Goal: Transaction & Acquisition: Purchase product/service

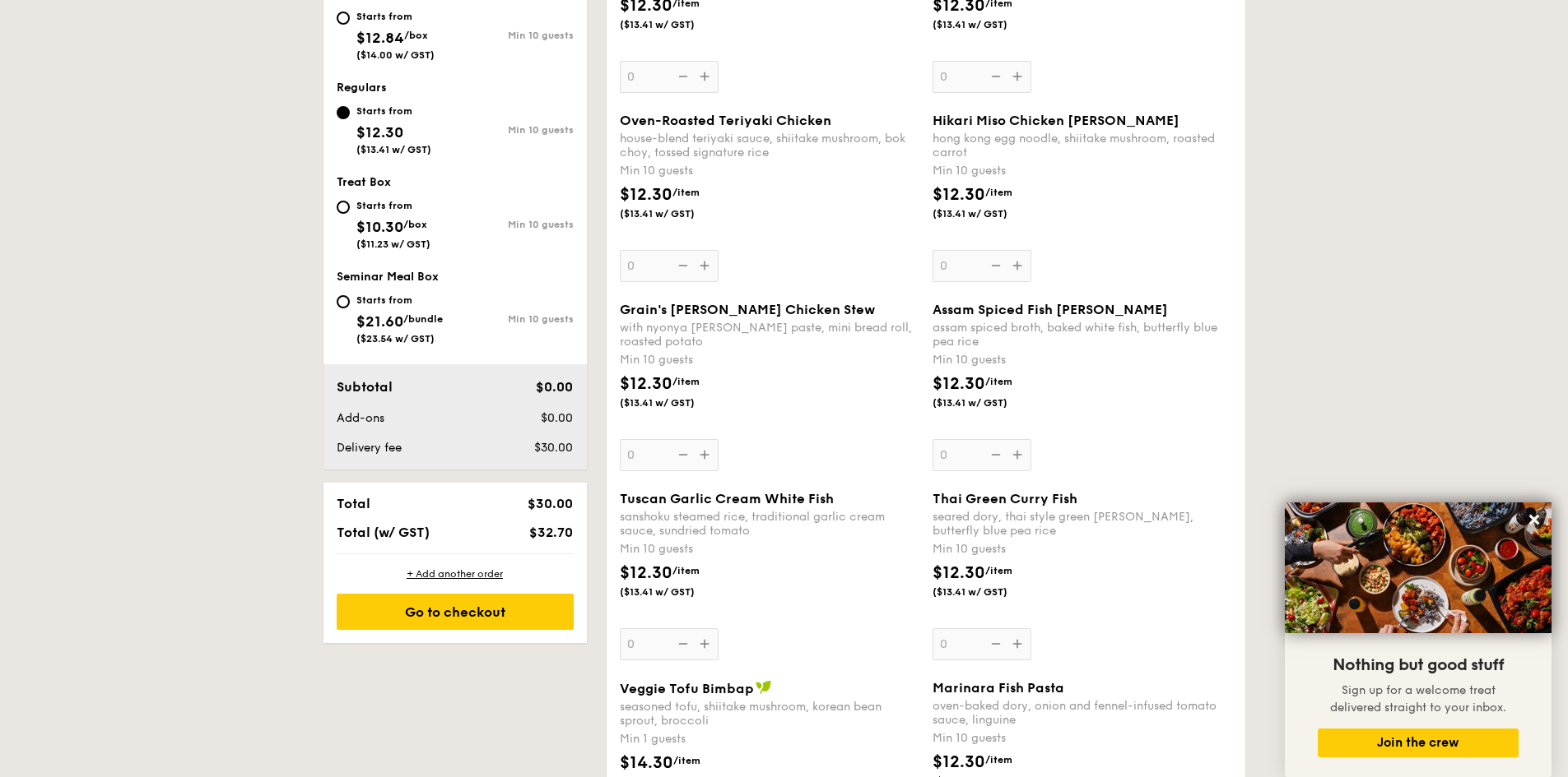
scroll to position [576, 0]
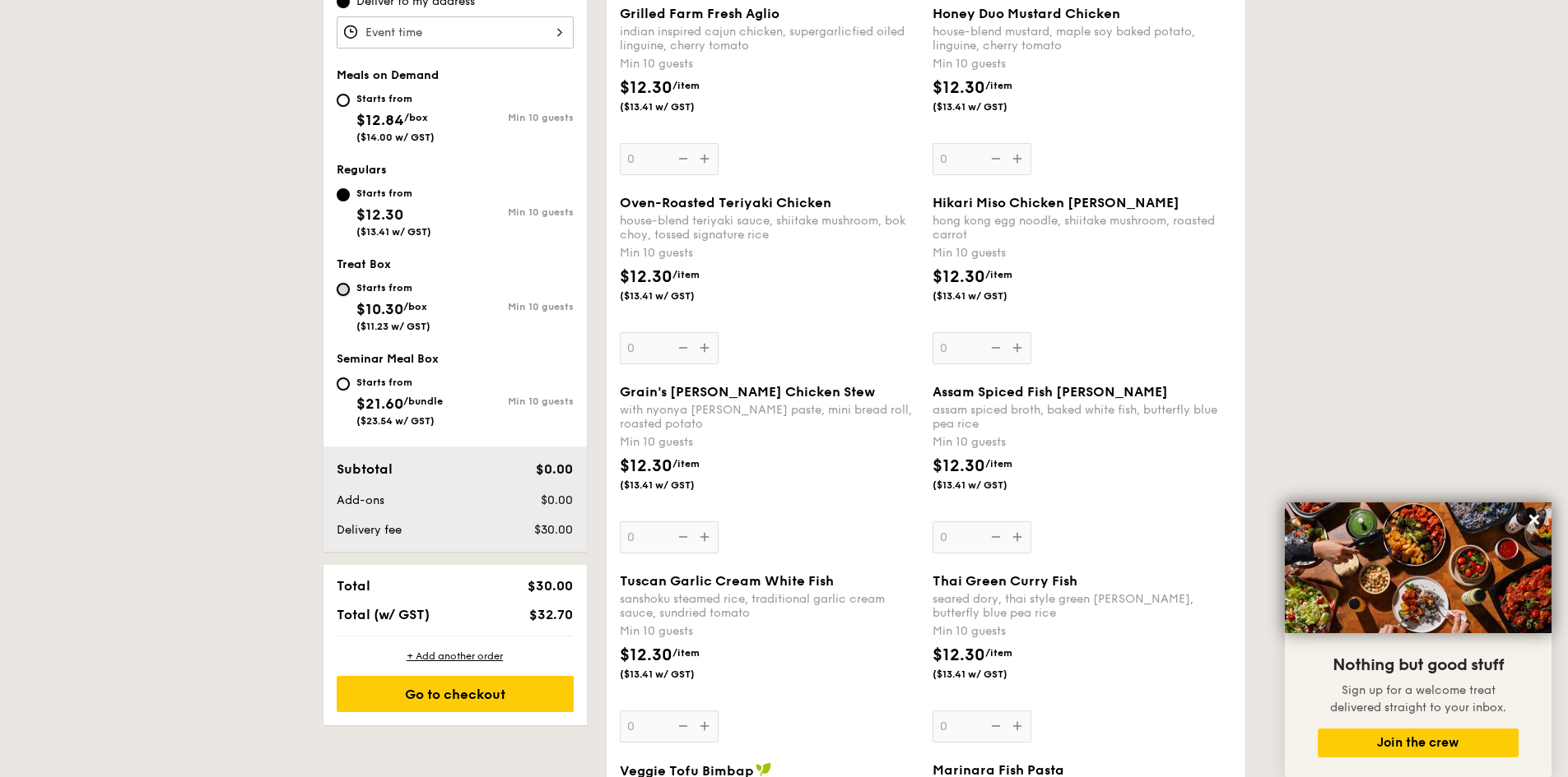
click at [344, 292] on input "Starts from $10.30 /box ($11.23 w/ GST) Min 10 guests" at bounding box center [343, 289] width 13 height 13
radio input "true"
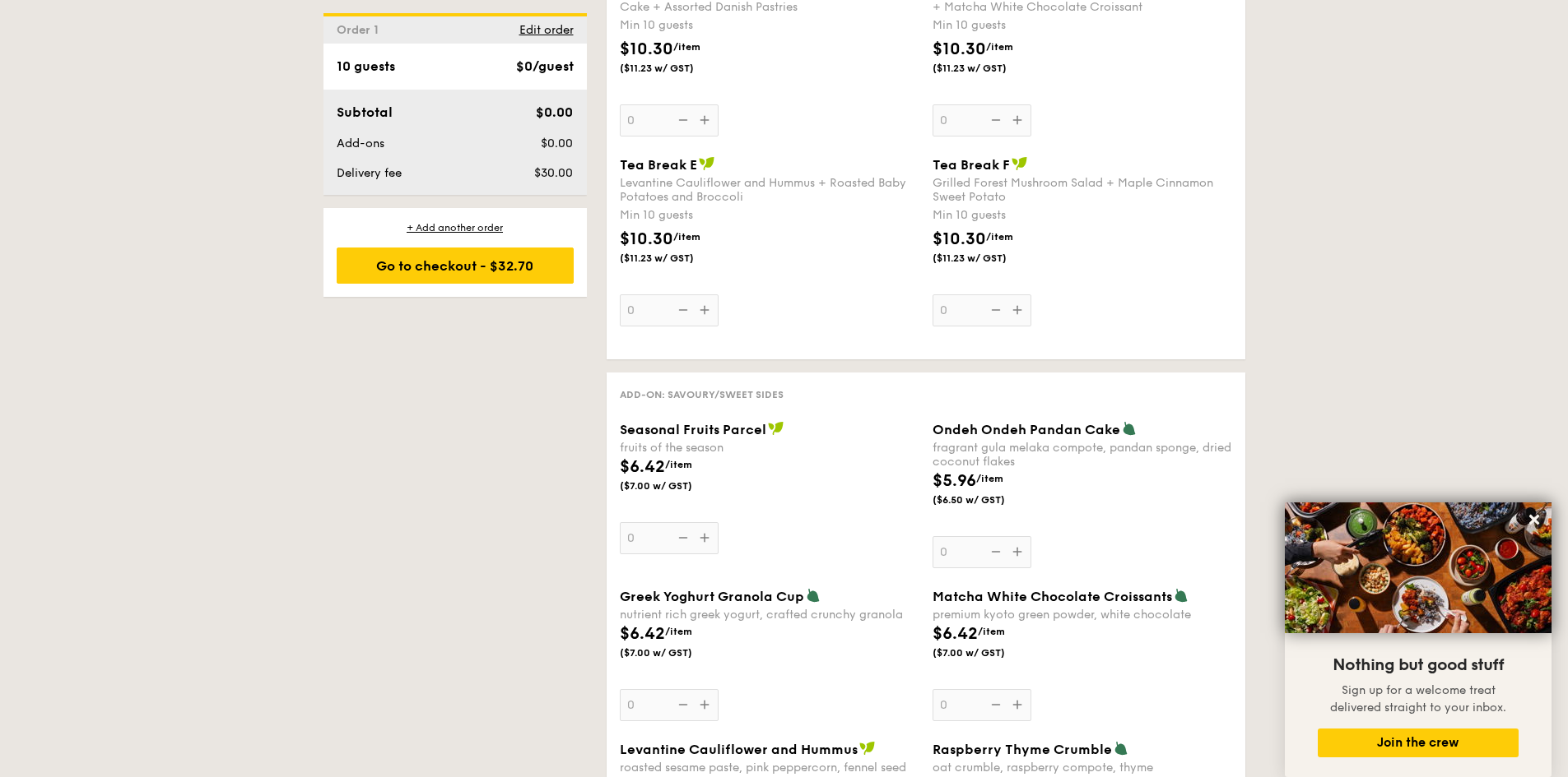
scroll to position [1646, 0]
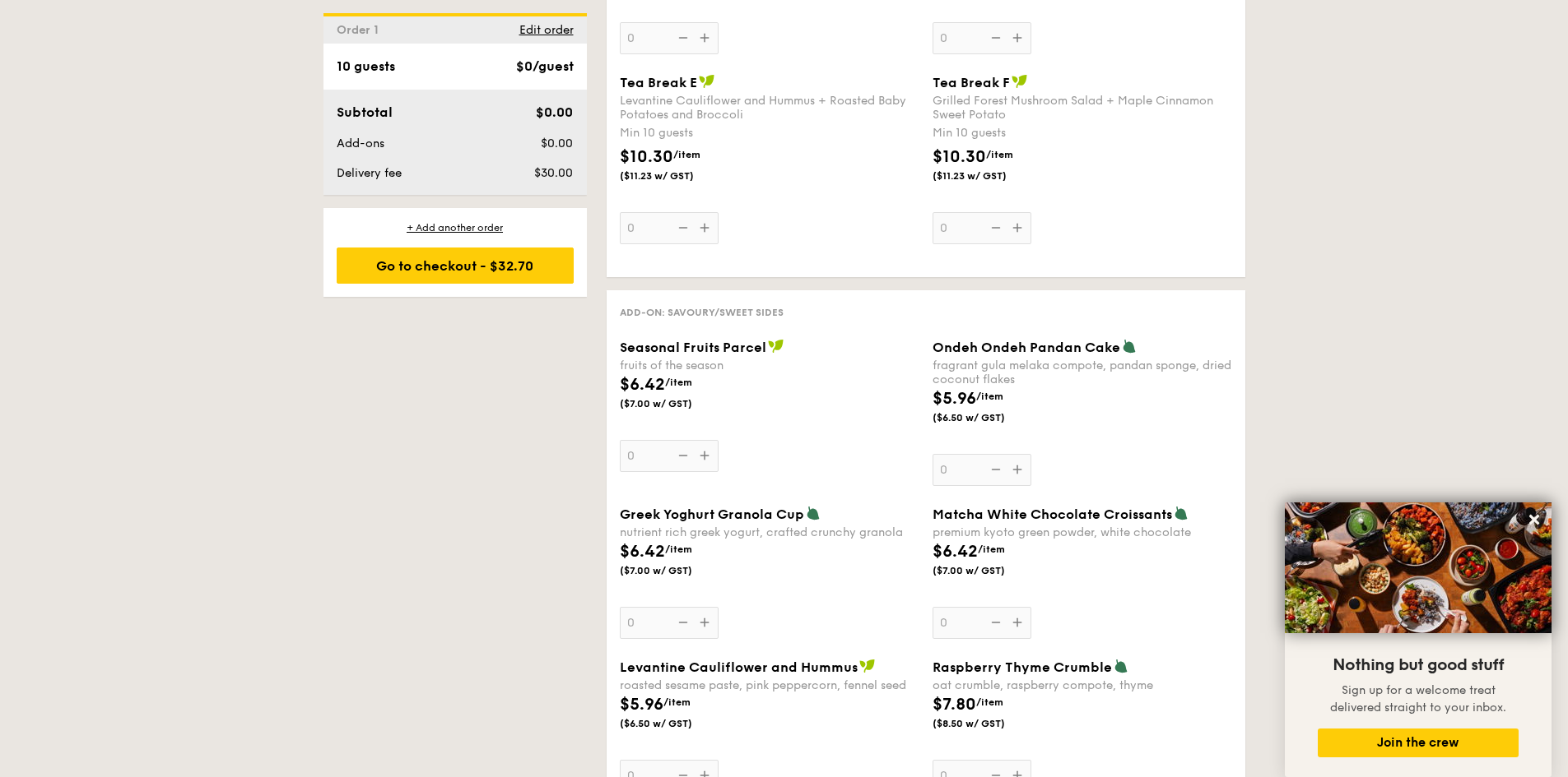
click at [1019, 474] on div "Ondeh Ondeh Pandan Cake fragrant gula melaka compote, pandan sponge, dried coco…" at bounding box center [1082, 413] width 300 height 147
click at [1019, 474] on input "0" at bounding box center [982, 470] width 99 height 32
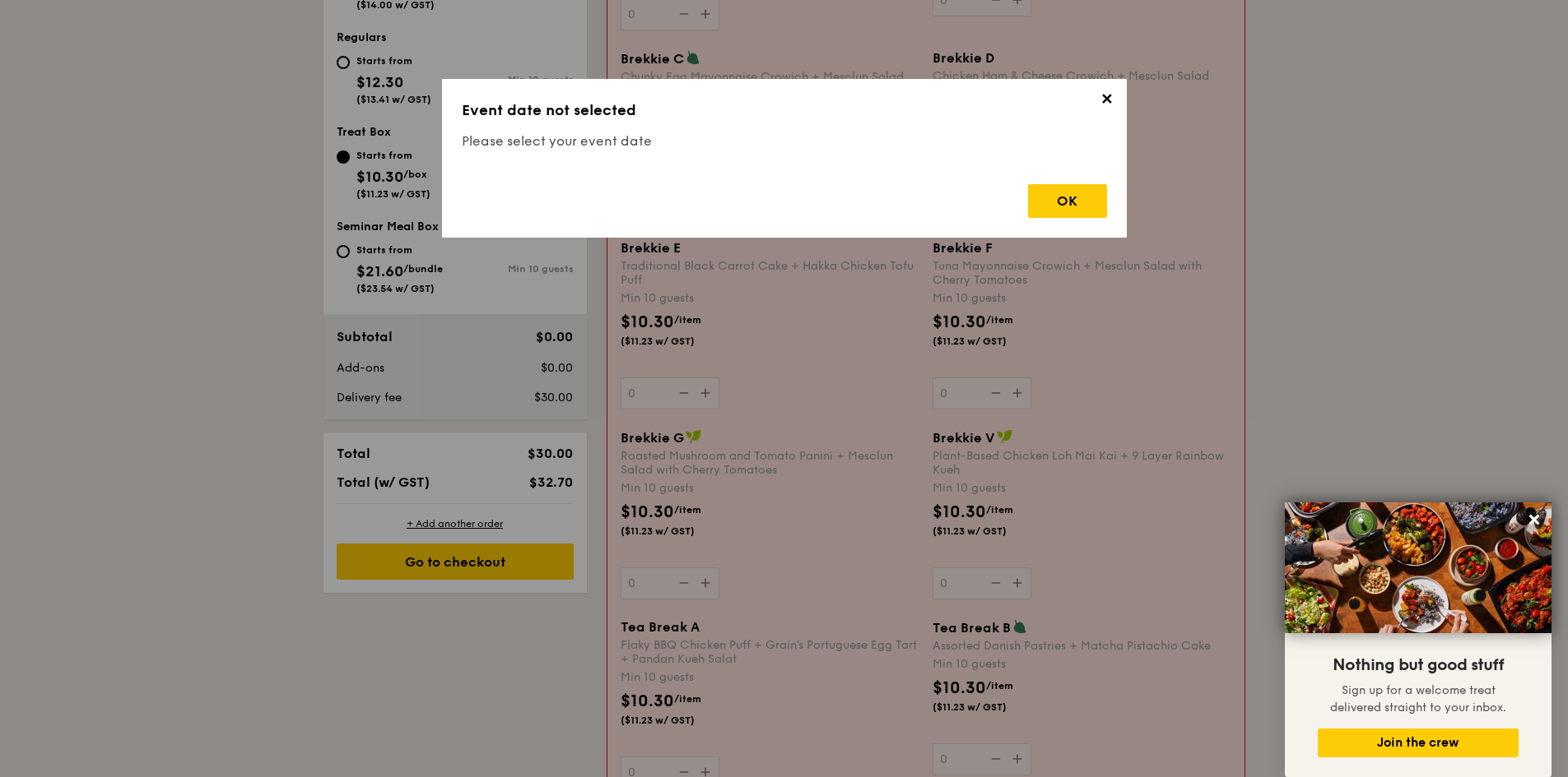
scroll to position [440, 0]
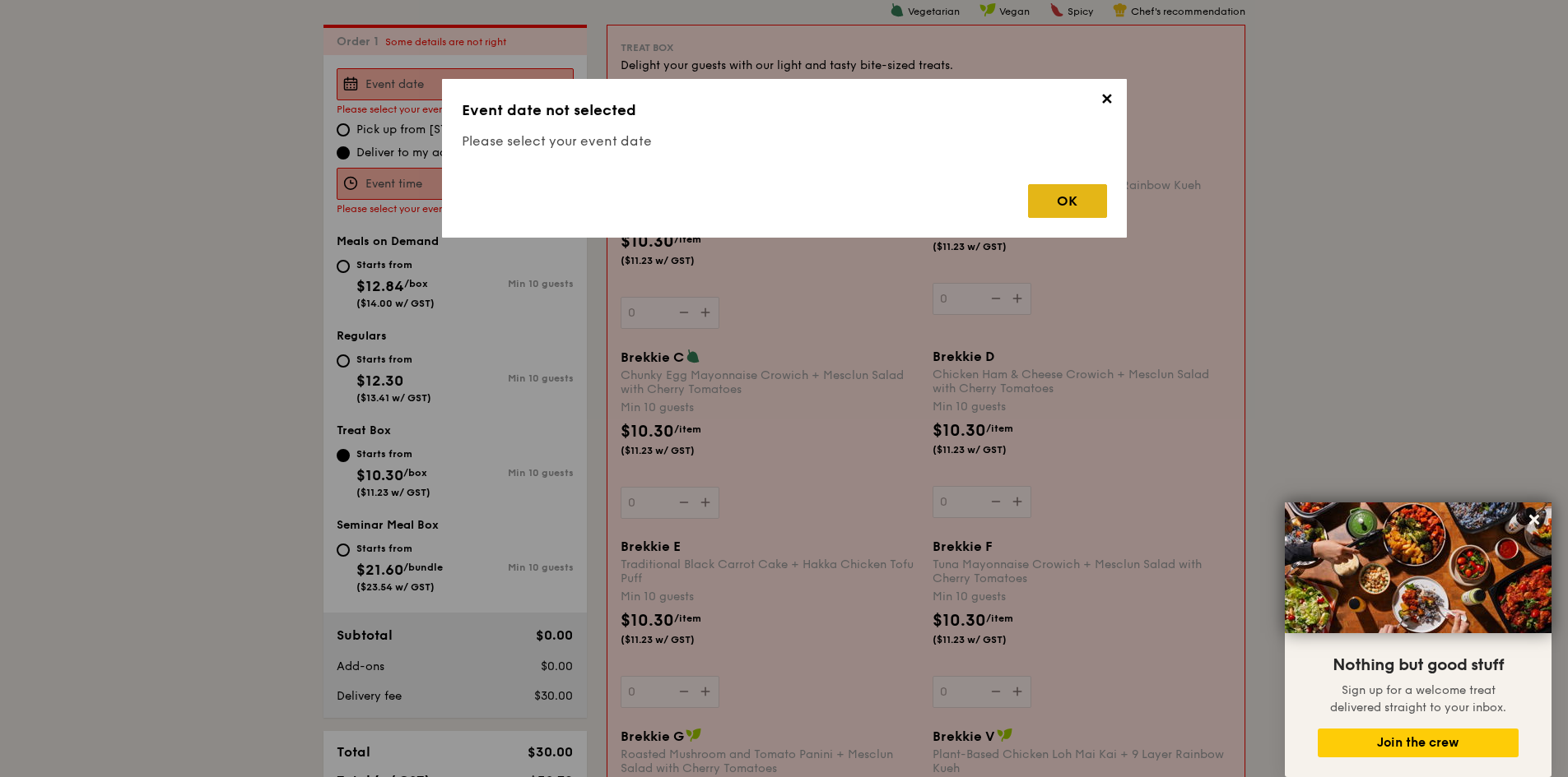
click at [1071, 205] on div "OK" at bounding box center [1067, 201] width 79 height 34
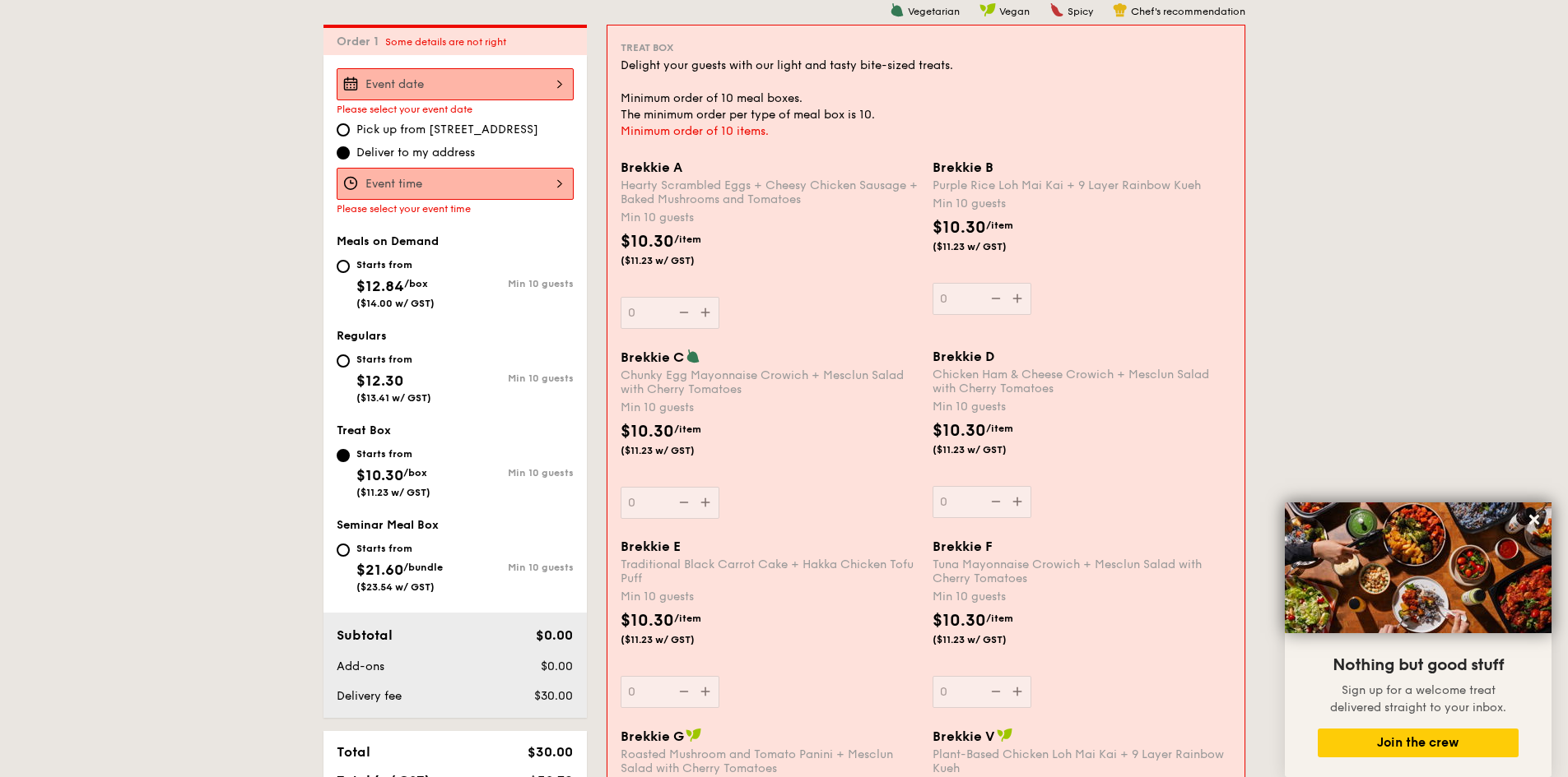
click at [560, 82] on div at bounding box center [455, 84] width 237 height 32
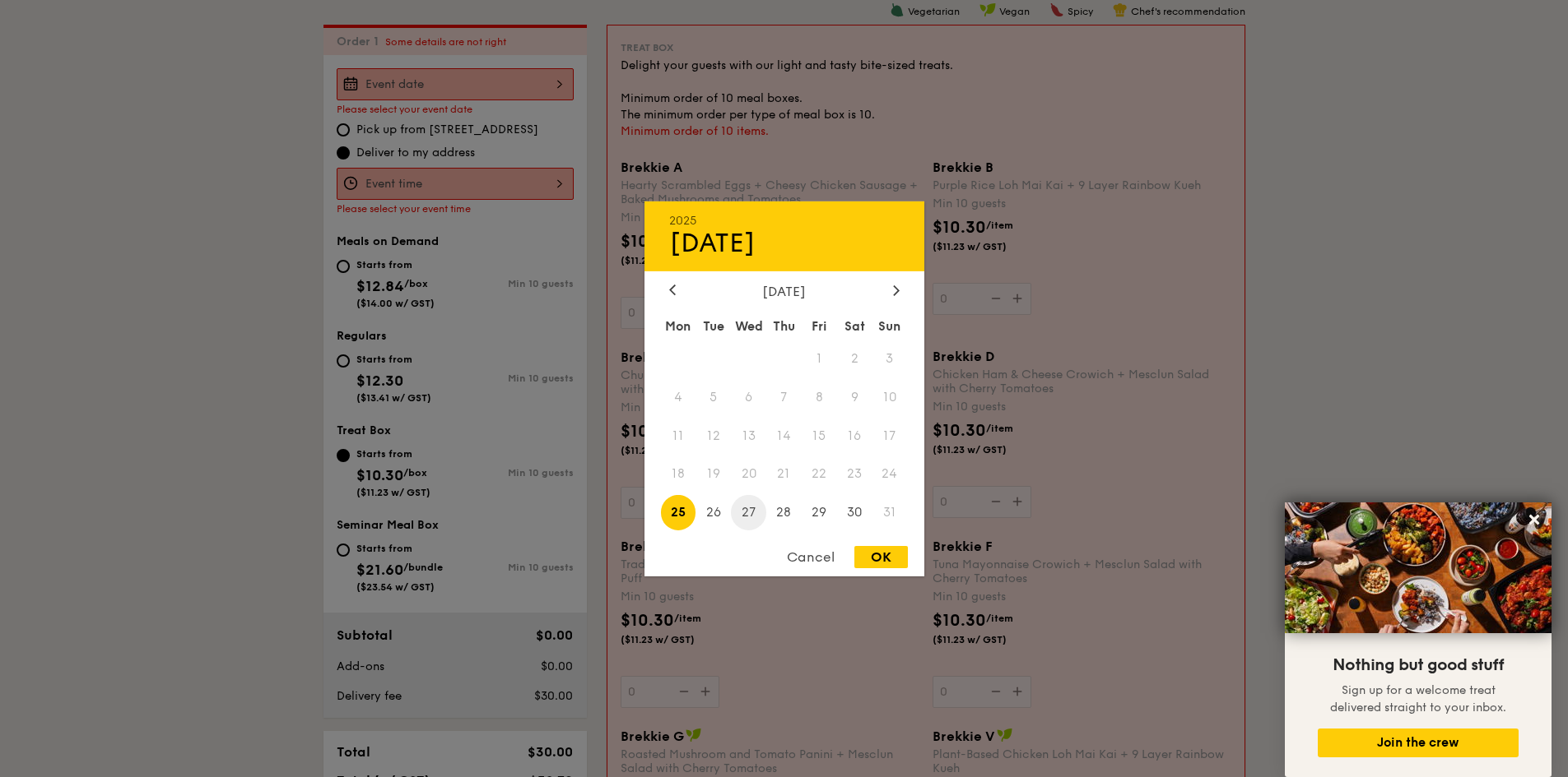
click at [754, 516] on span "27" at bounding box center [748, 512] width 35 height 35
click at [873, 559] on div "OK" at bounding box center [881, 557] width 54 height 22
type input "Aug 27, 2025"
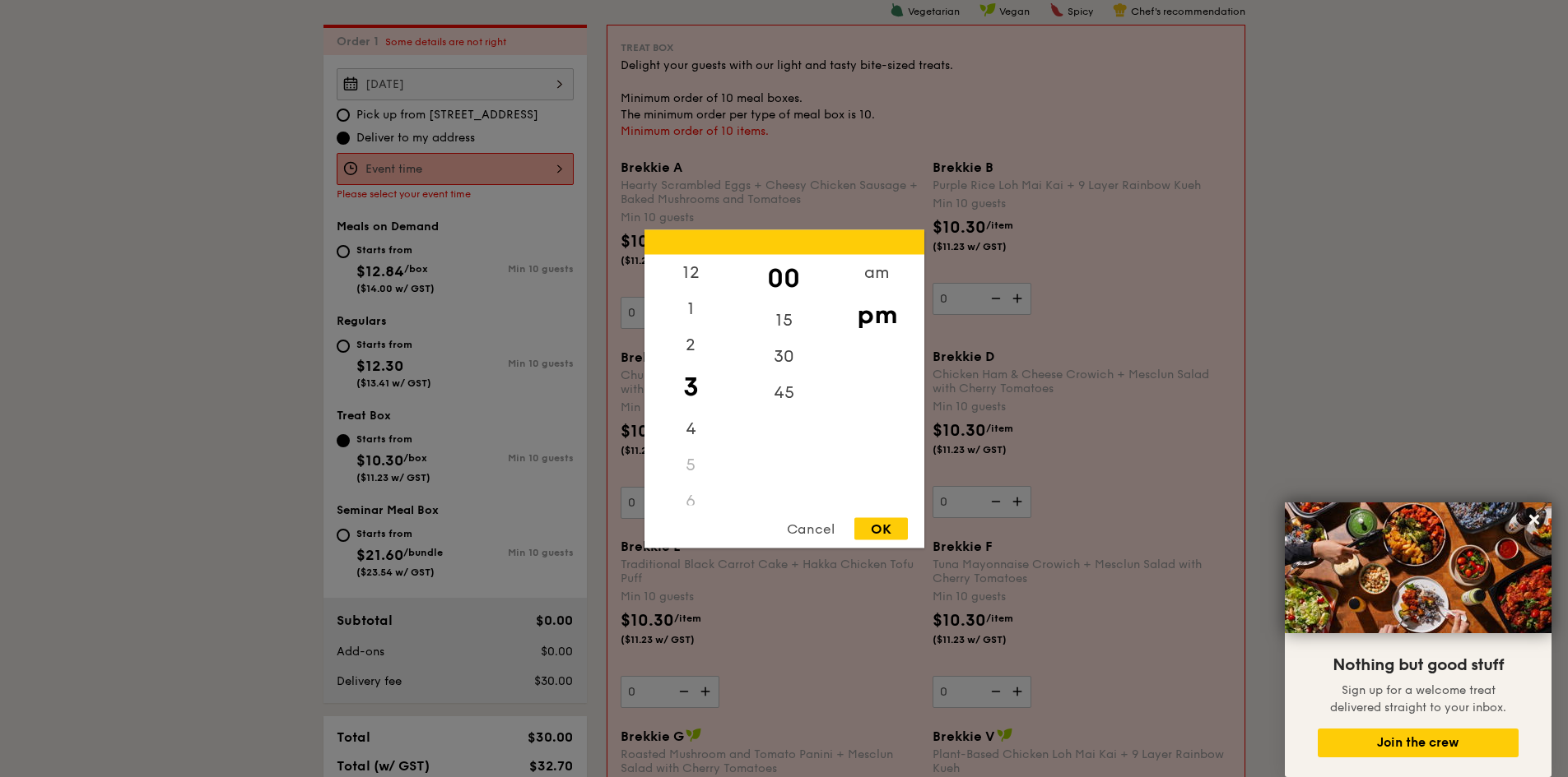
click at [556, 167] on div "12 1 2 3 4 5 6 7 8 9 10 11 00 15 30 45 am pm Cancel OK" at bounding box center [455, 170] width 237 height 32
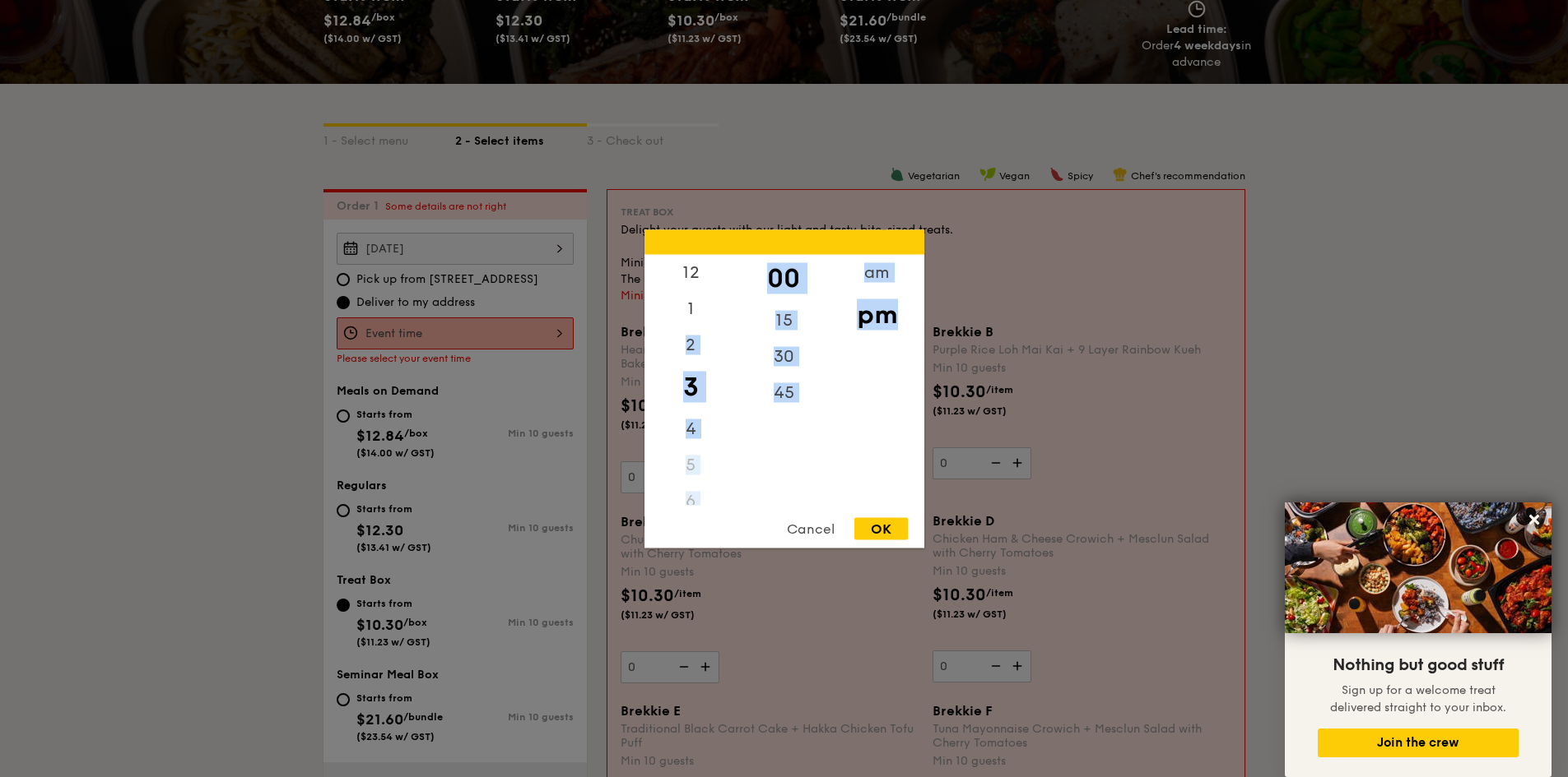
drag, startPoint x: 696, startPoint y: 294, endPoint x: 897, endPoint y: 306, distance: 201.4
click at [901, 319] on div "12 1 2 3 4 5 6 7 8 9 10 11 00 15 30 45 am pm" at bounding box center [784, 380] width 280 height 251
click at [881, 278] on div "am" at bounding box center [877, 277] width 93 height 48
click at [891, 272] on div "am" at bounding box center [877, 277] width 93 height 48
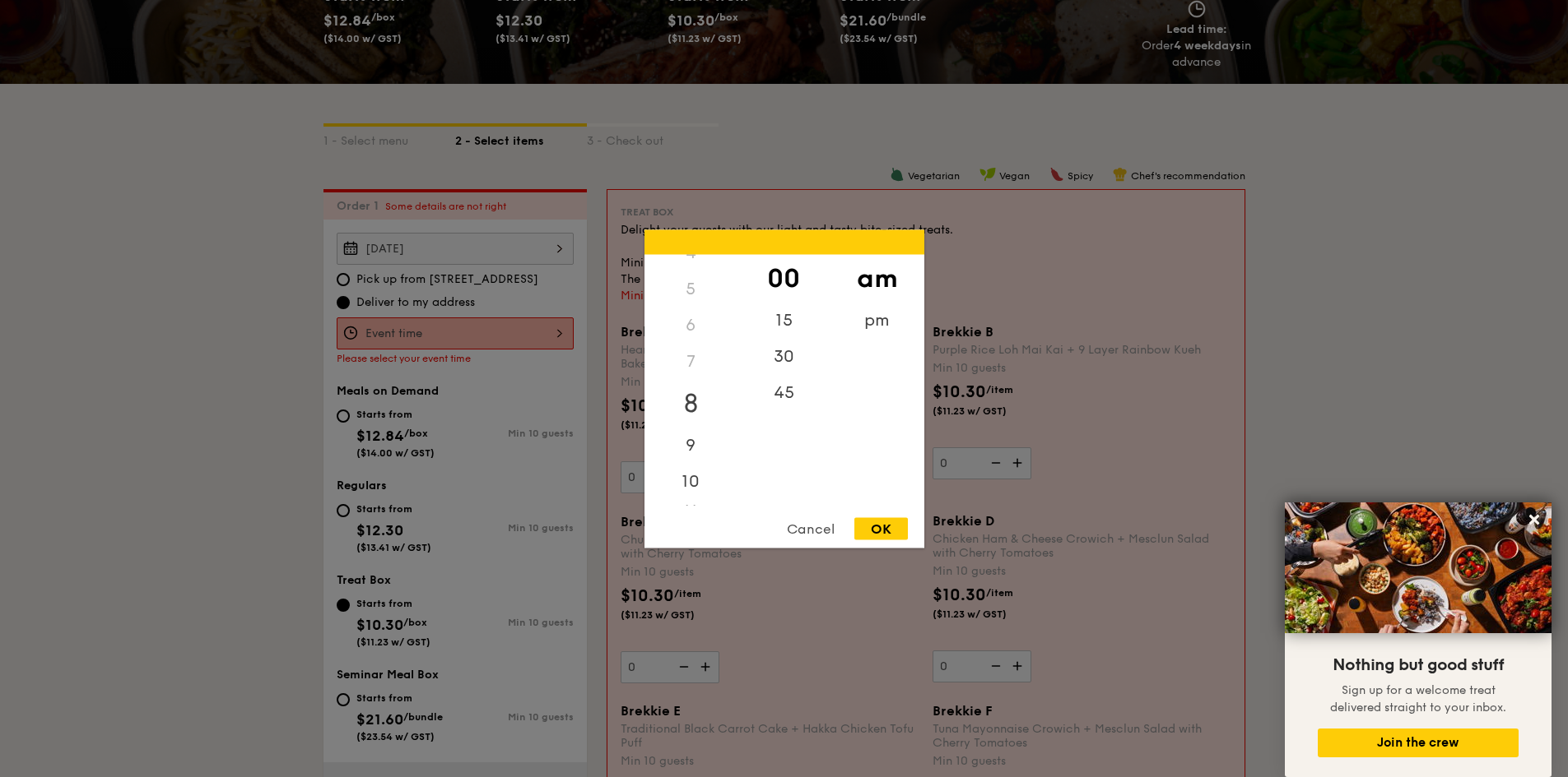
click at [694, 407] on div "8" at bounding box center [691, 403] width 93 height 48
click at [791, 282] on div "00" at bounding box center [784, 277] width 93 height 48
click at [889, 535] on div "OK" at bounding box center [881, 528] width 54 height 22
type input "8:00AM"
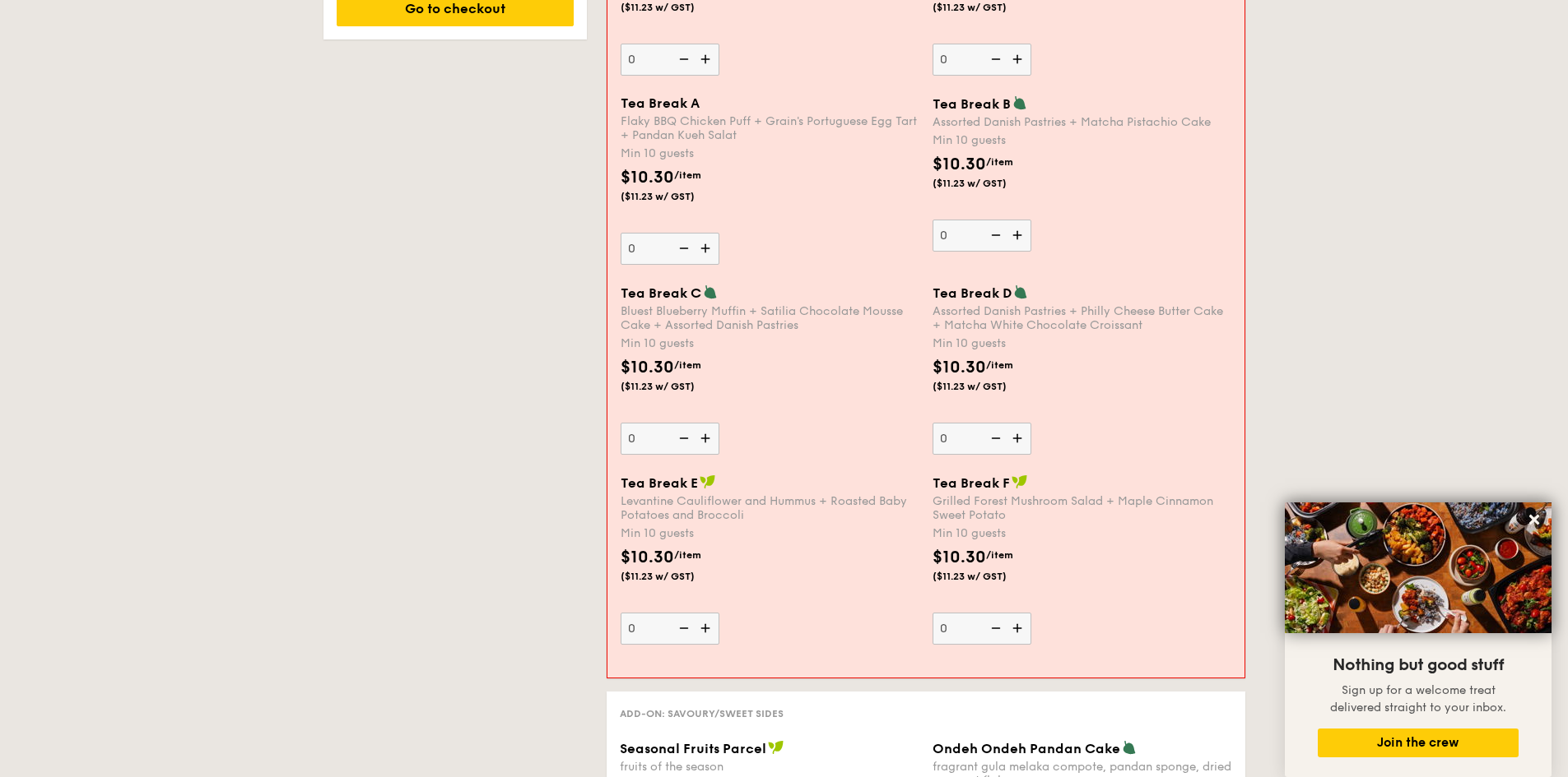
scroll to position [933, 0]
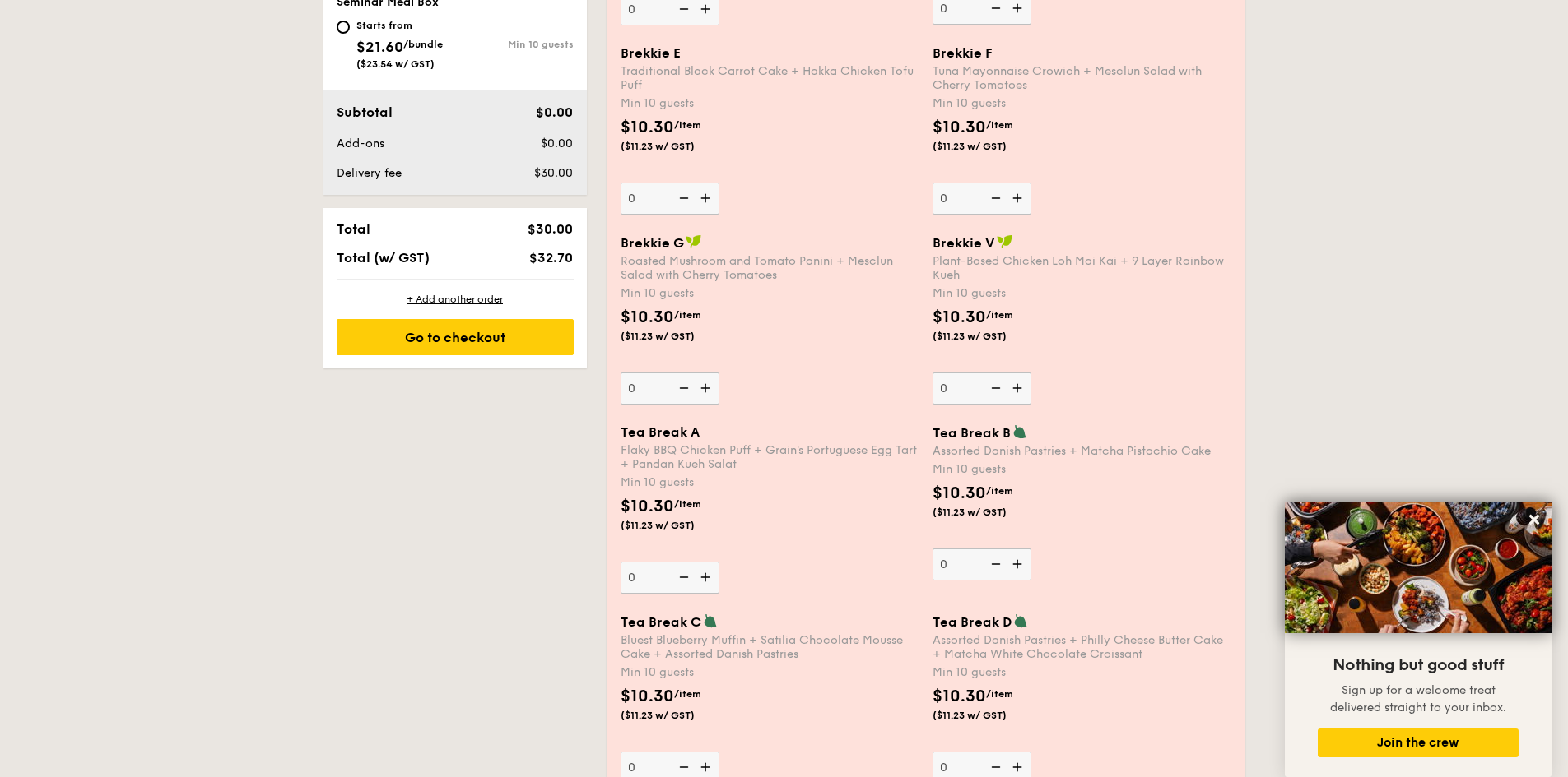
click at [706, 577] on img at bounding box center [707, 577] width 25 height 31
click at [706, 577] on input "0" at bounding box center [670, 578] width 99 height 32
type input "10"
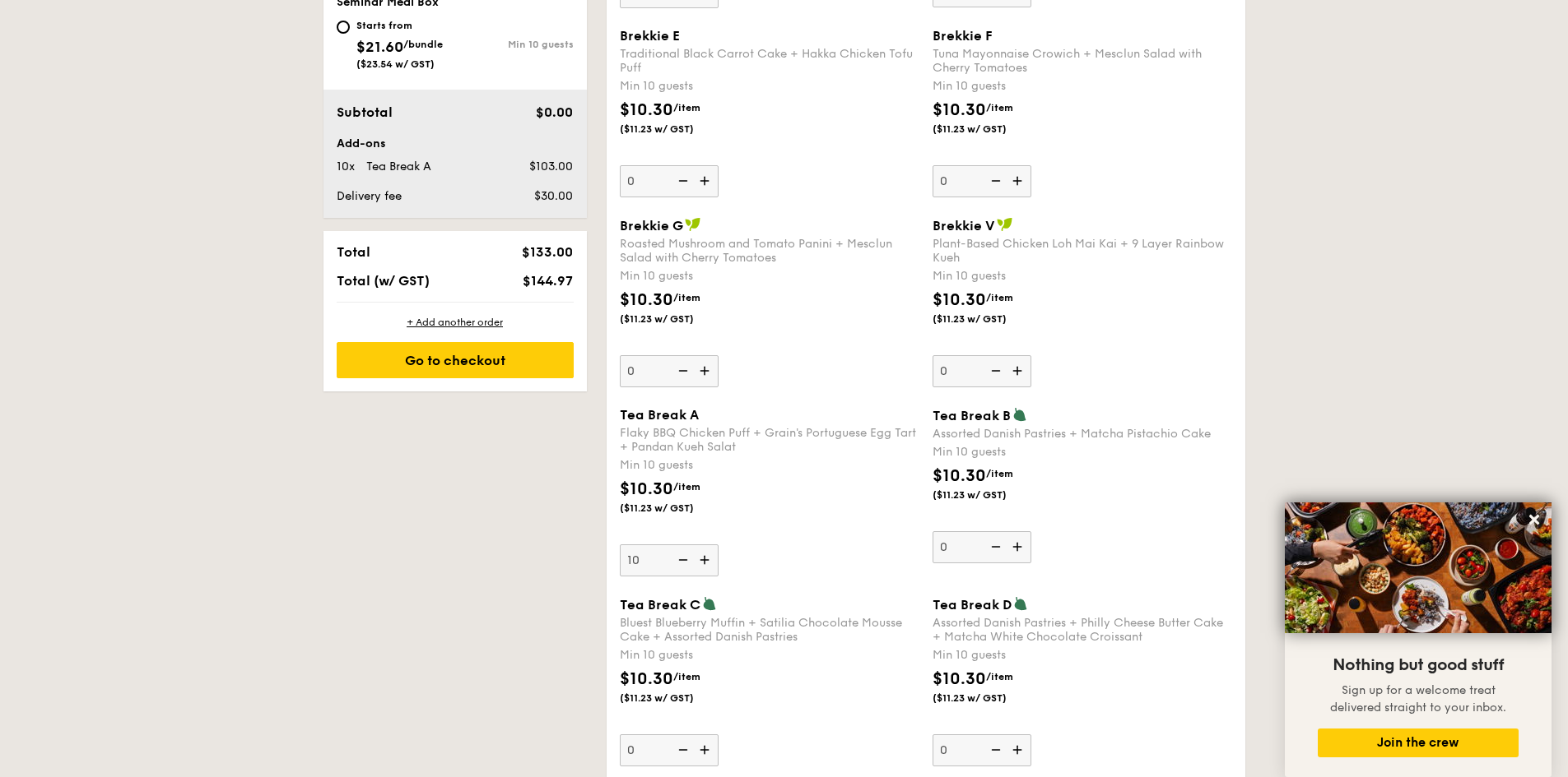
click at [707, 750] on img at bounding box center [706, 750] width 25 height 31
click at [707, 750] on input "0" at bounding box center [669, 751] width 99 height 32
type input "10"
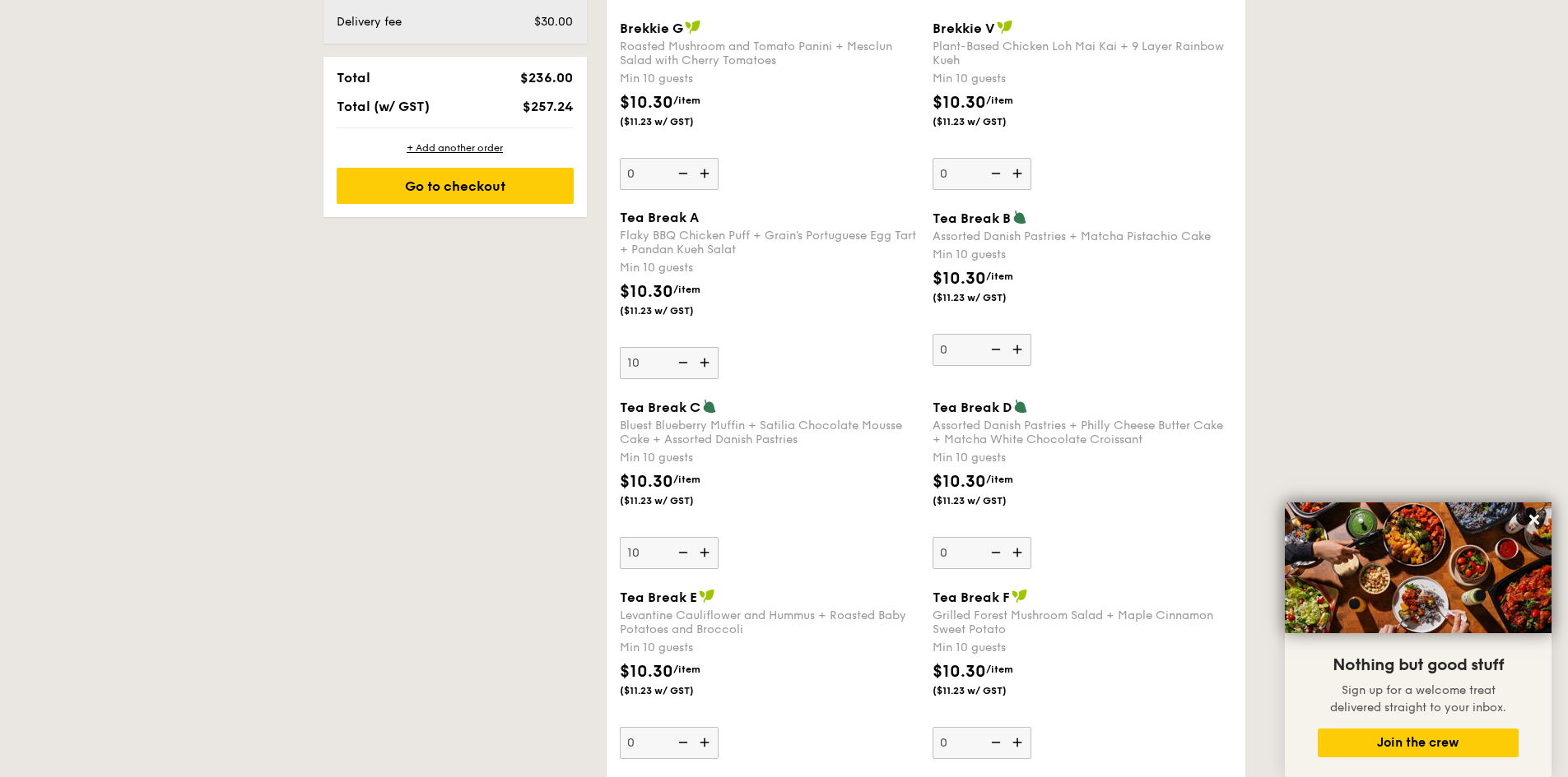
scroll to position [1295, 0]
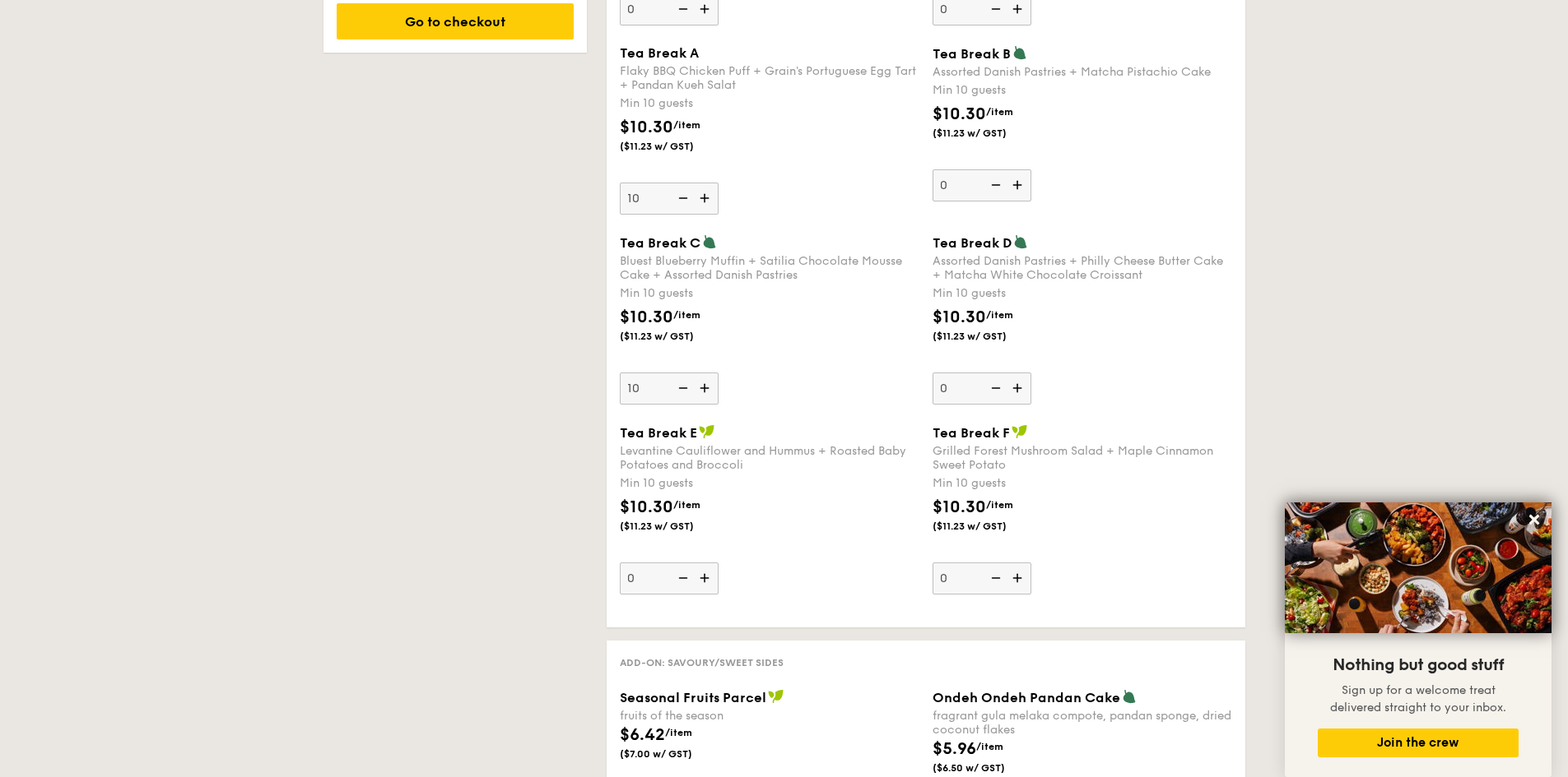
click at [682, 198] on img at bounding box center [681, 198] width 25 height 31
click at [682, 198] on input "10" at bounding box center [669, 199] width 99 height 32
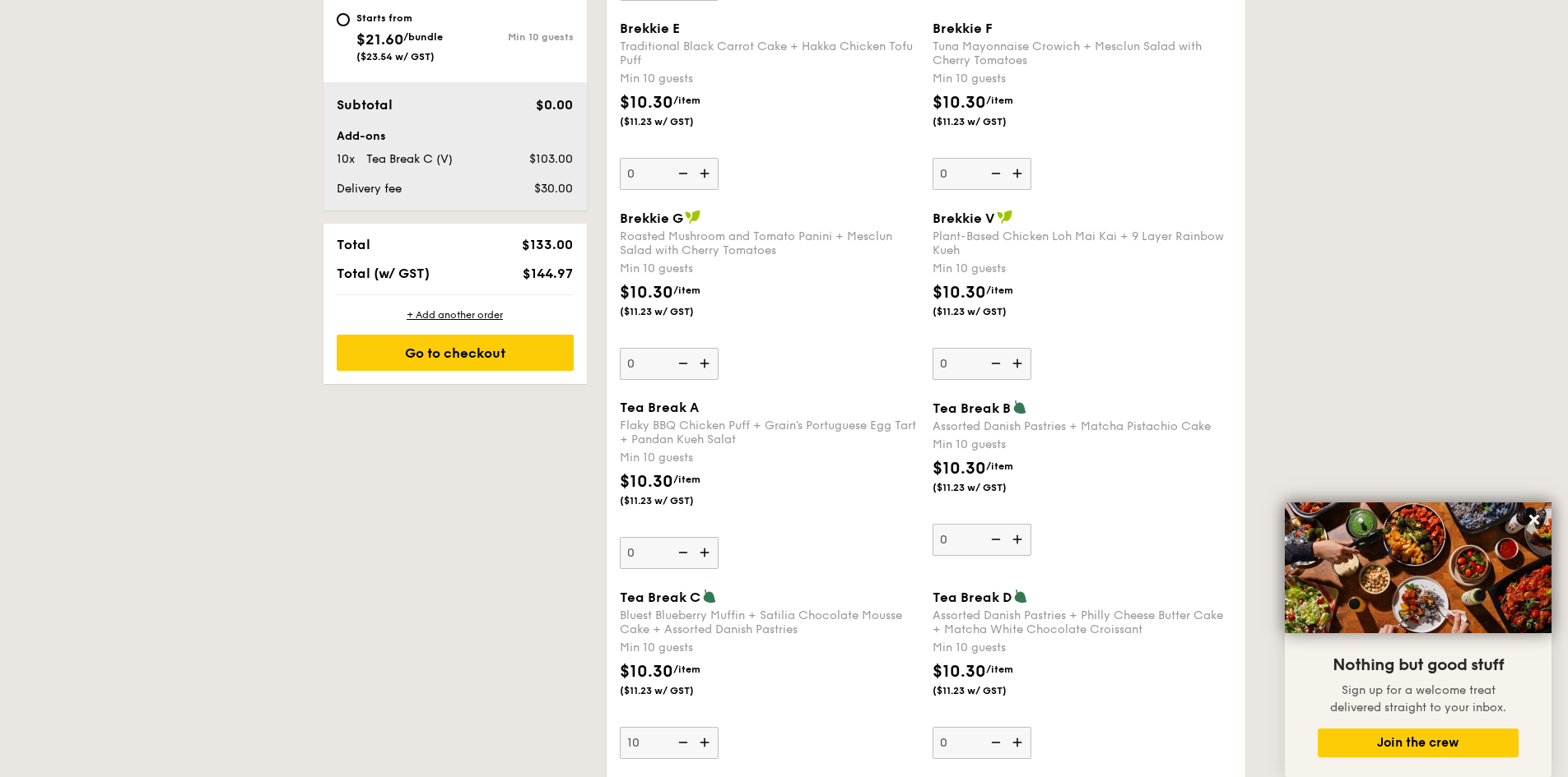
scroll to position [1023, 0]
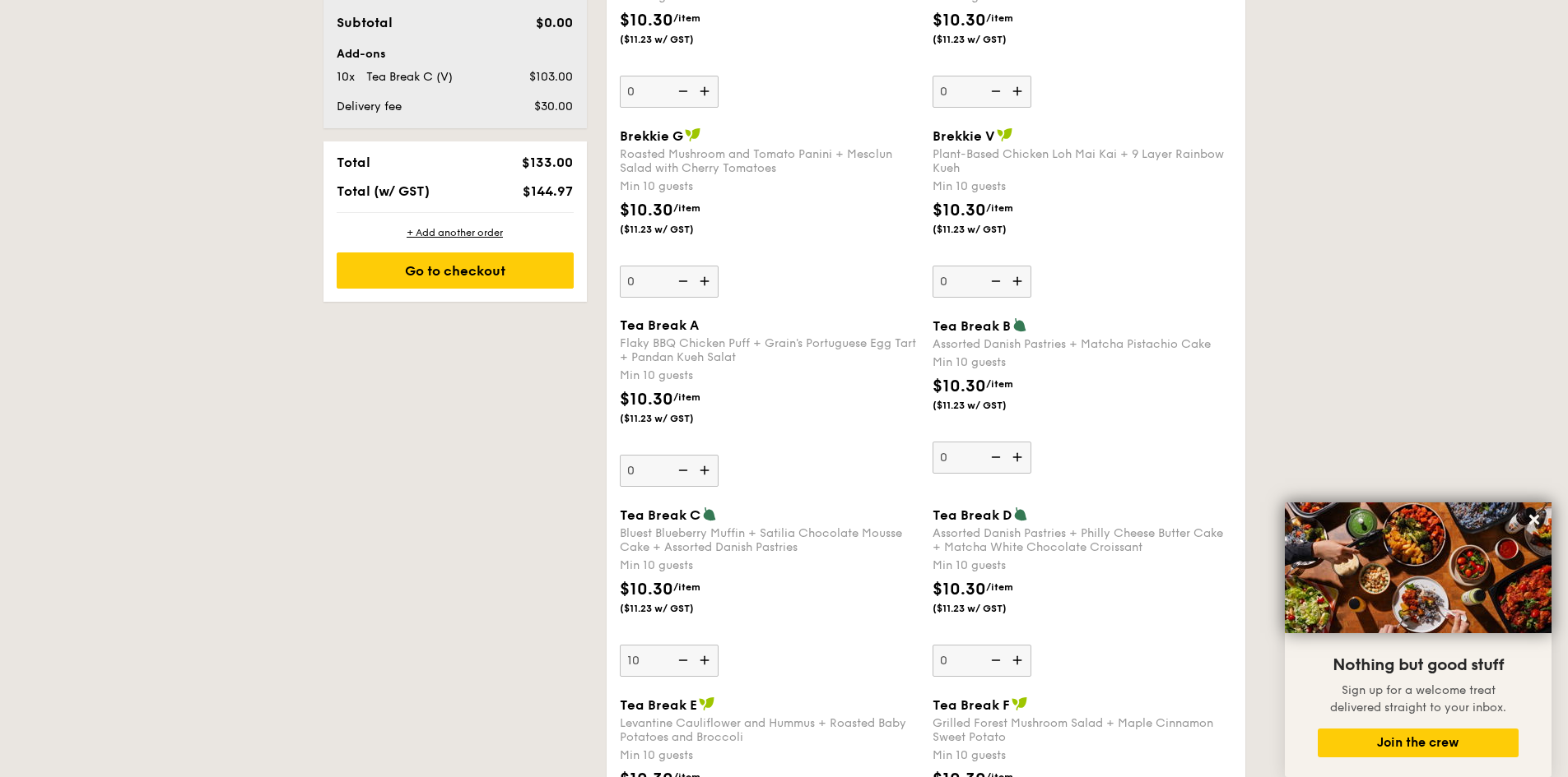
click at [704, 471] on img at bounding box center [706, 470] width 25 height 31
click at [704, 471] on input "0" at bounding box center [669, 471] width 99 height 32
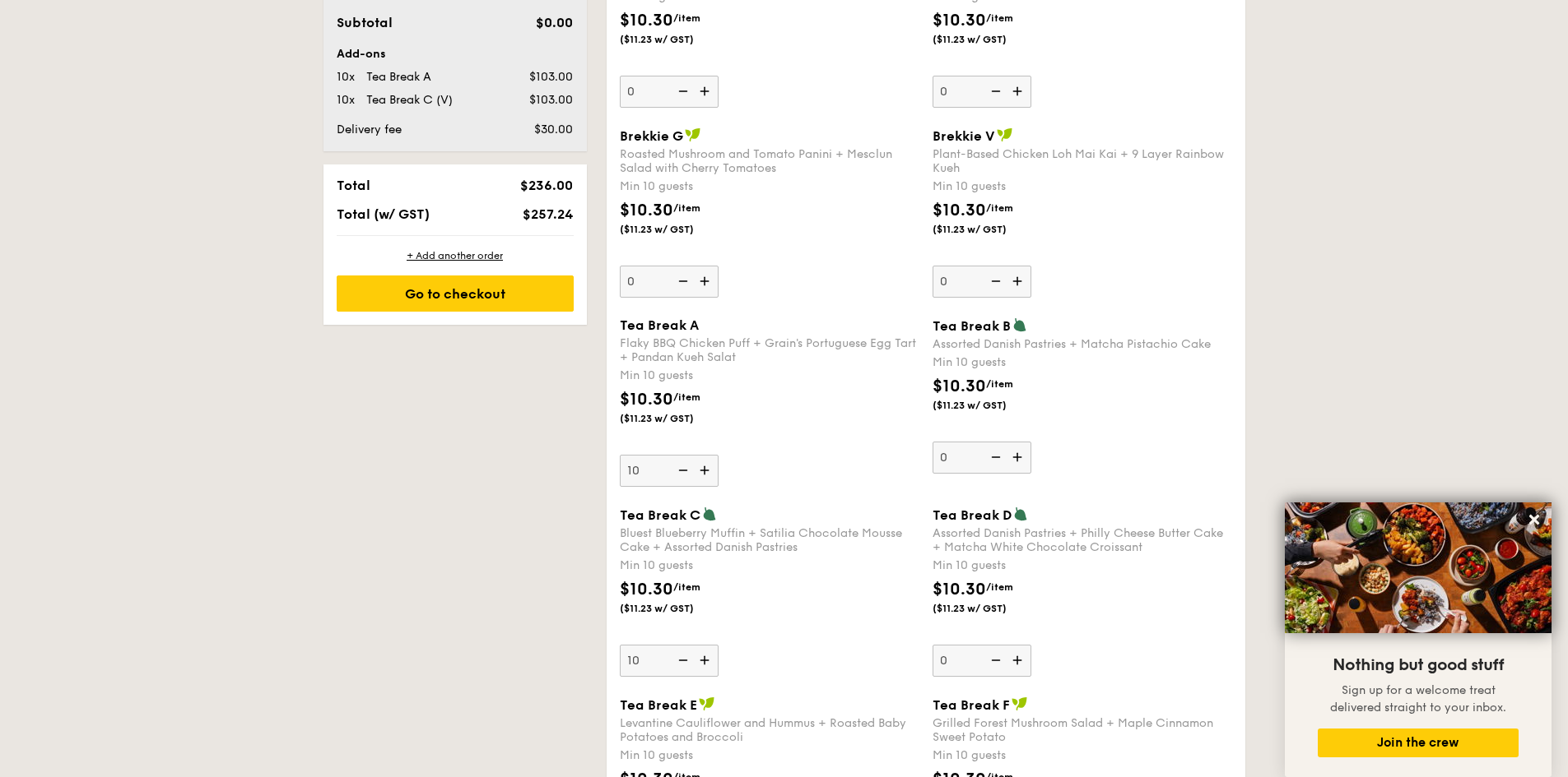
click at [703, 471] on img at bounding box center [706, 470] width 25 height 31
click at [703, 471] on input "10" at bounding box center [669, 471] width 99 height 32
click at [682, 469] on img at bounding box center [681, 470] width 25 height 31
click at [682, 469] on input "11" at bounding box center [669, 471] width 99 height 32
type input "10"
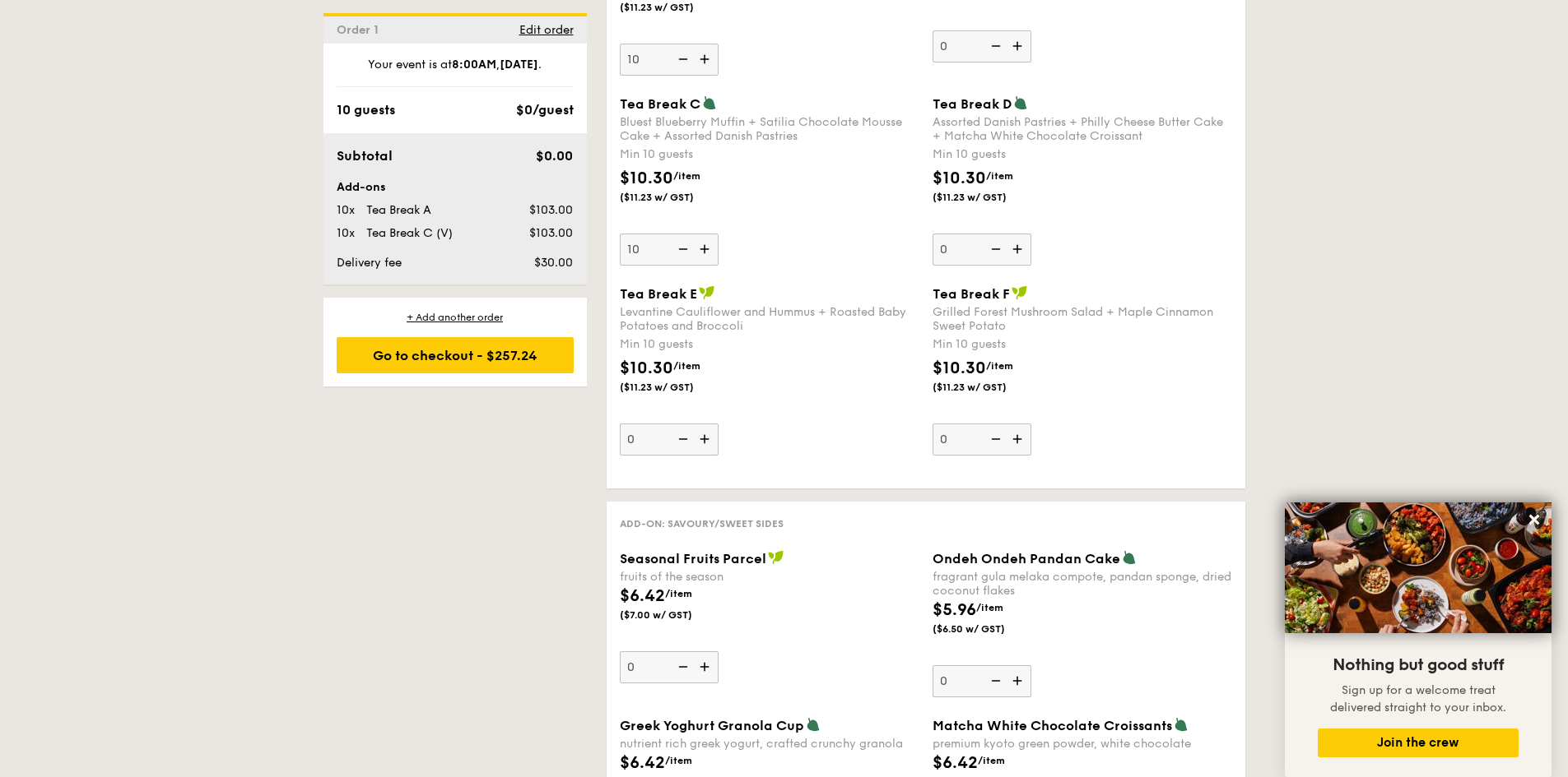
scroll to position [1598, 0]
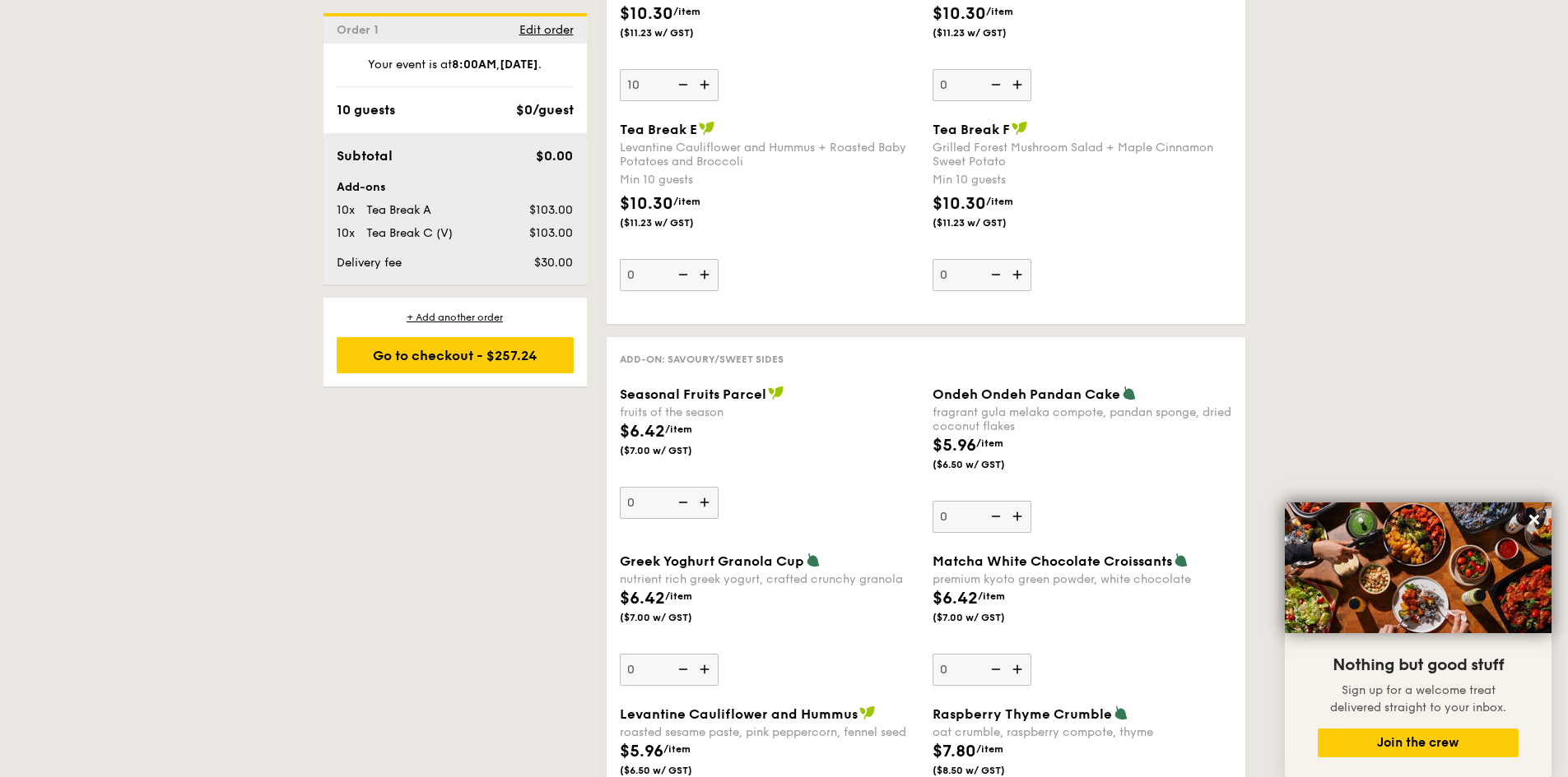
click at [1021, 515] on img at bounding box center [1019, 516] width 25 height 31
click at [1021, 515] on input "0" at bounding box center [982, 517] width 99 height 32
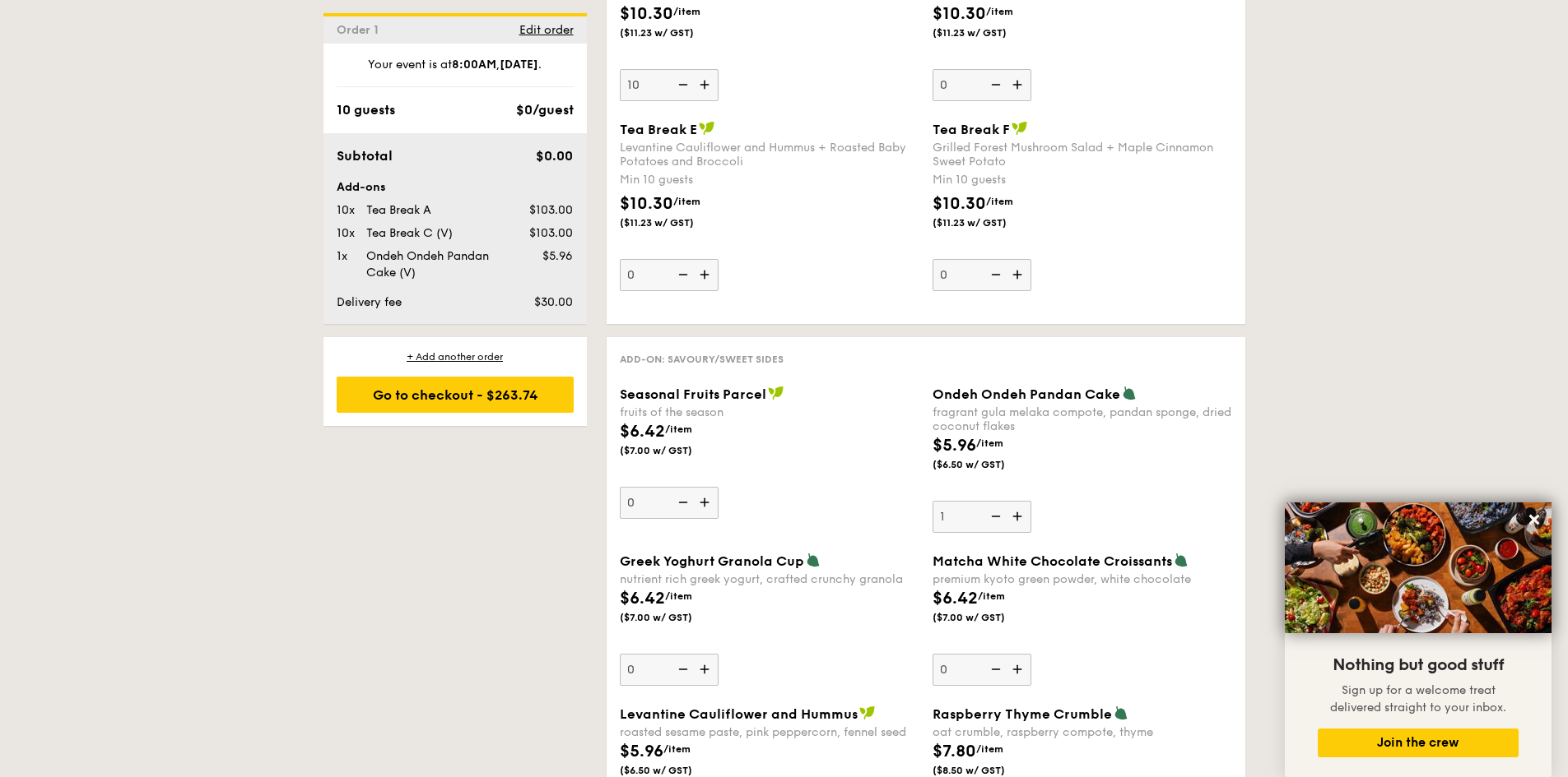
click at [999, 517] on img at bounding box center [994, 516] width 25 height 31
click at [999, 517] on input "1" at bounding box center [982, 517] width 99 height 32
type input "0"
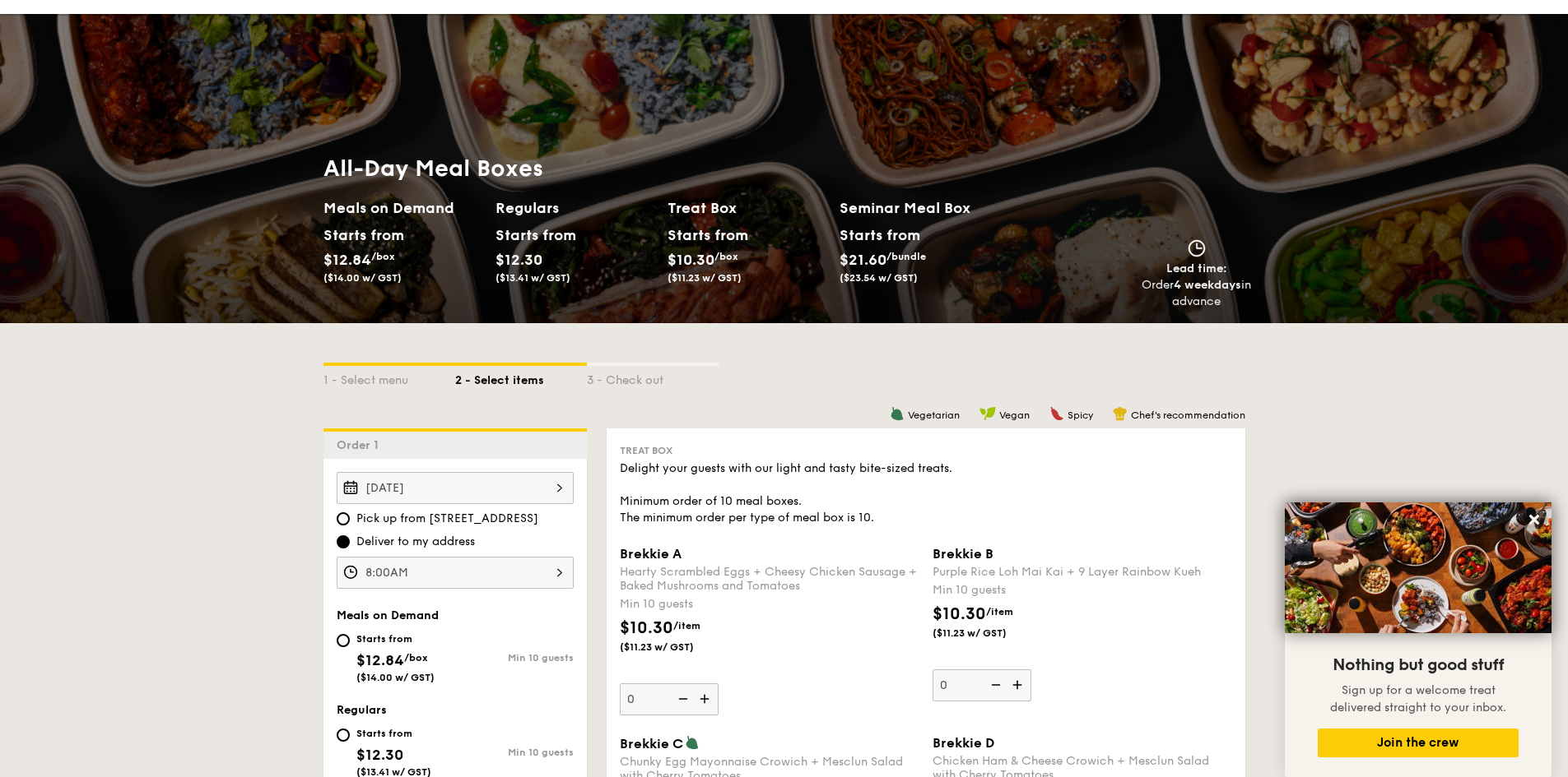
scroll to position [0, 0]
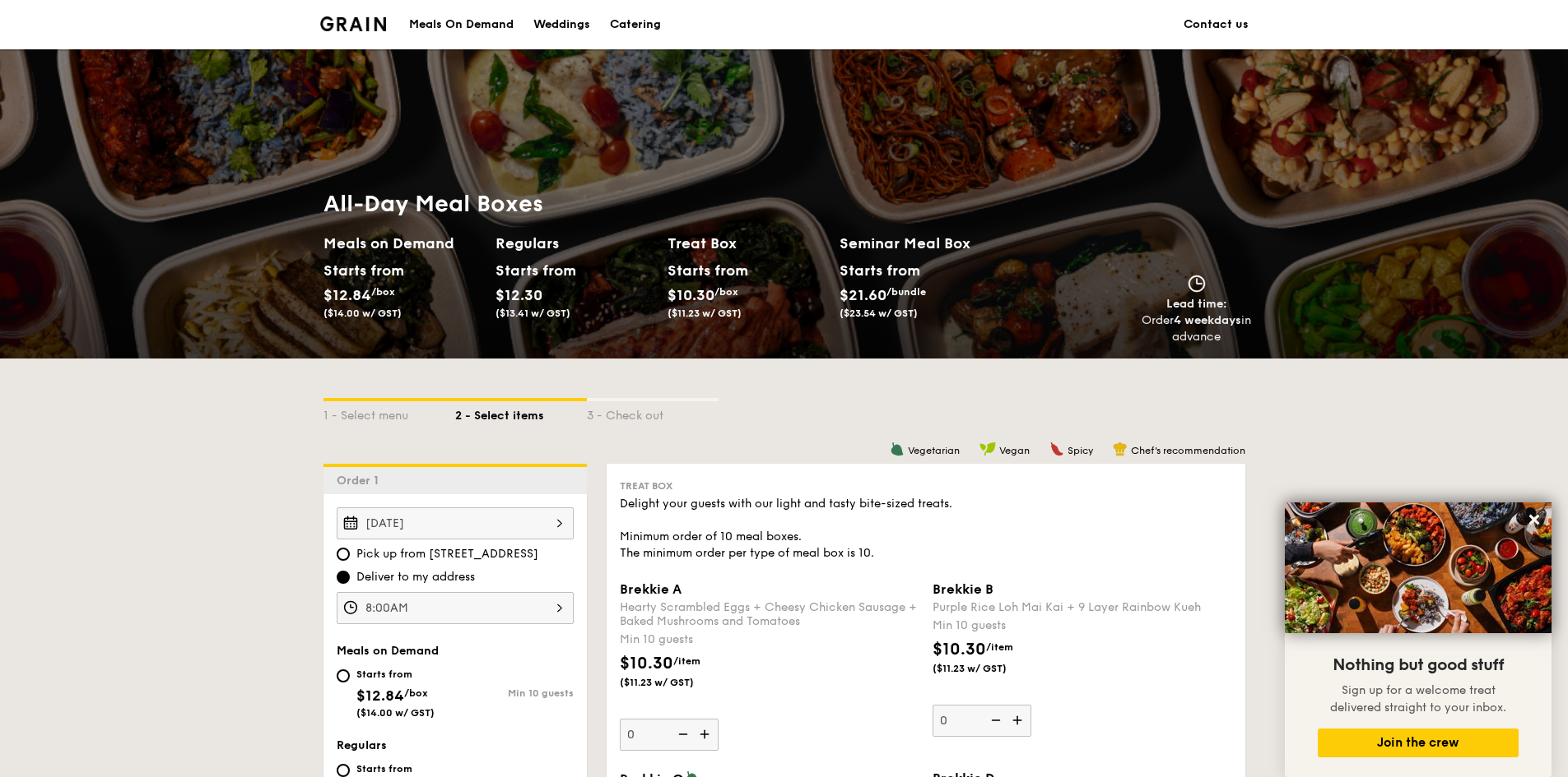
click at [441, 26] on div "Meals On Demand" at bounding box center [461, 24] width 104 height 49
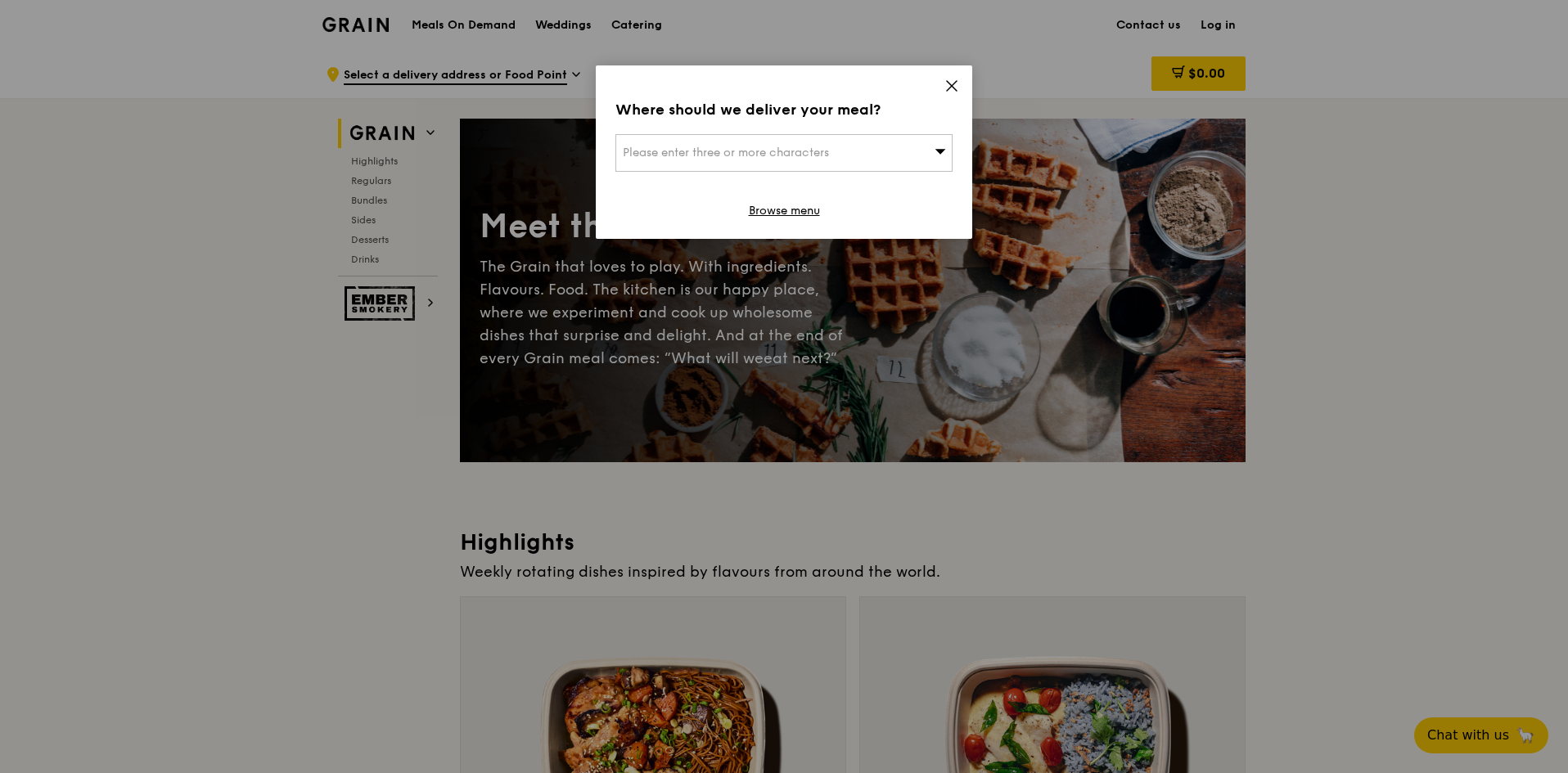
click at [955, 85] on icon at bounding box center [951, 86] width 15 height 15
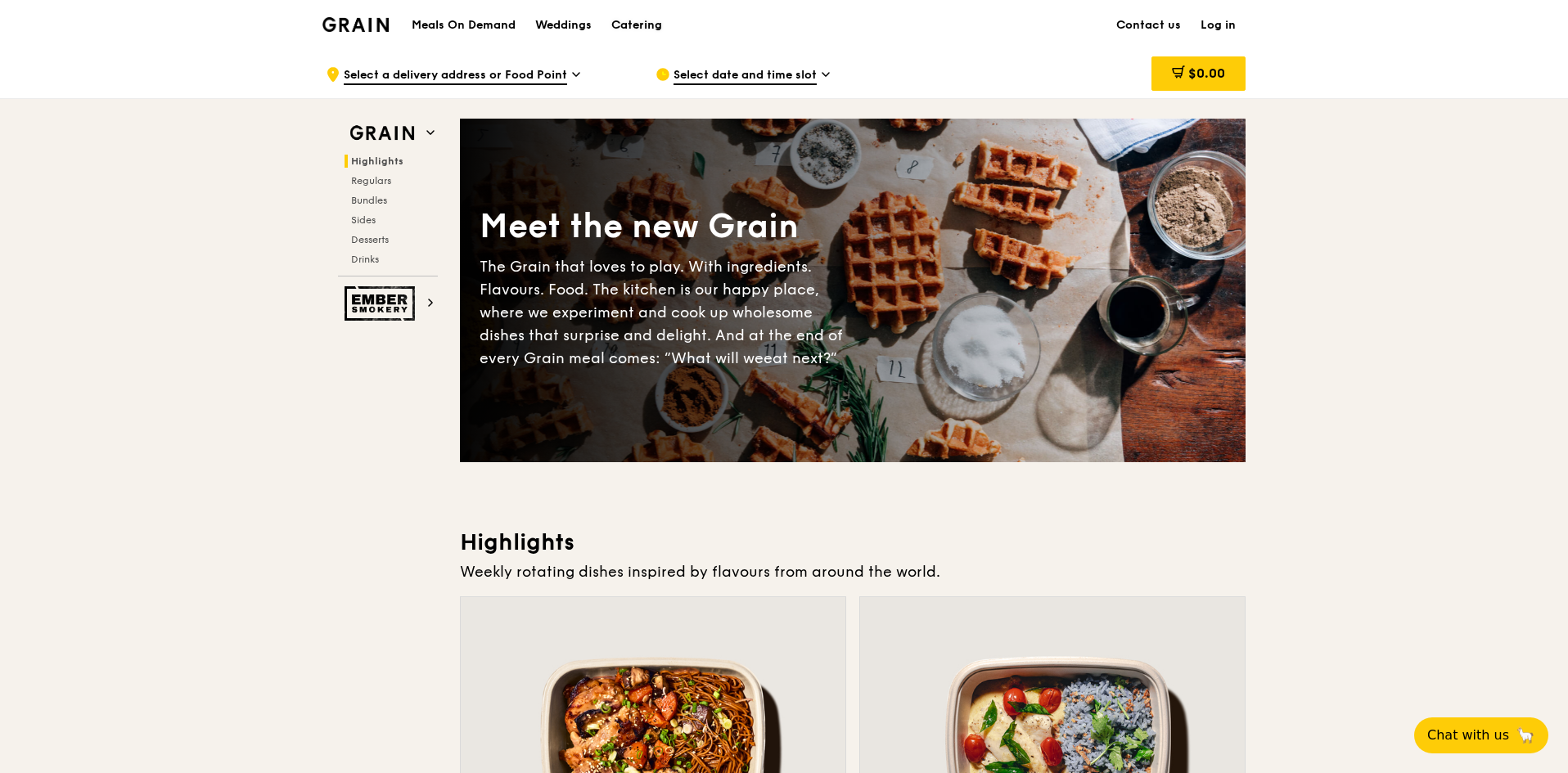
click at [620, 21] on div "Catering" at bounding box center [636, 25] width 51 height 49
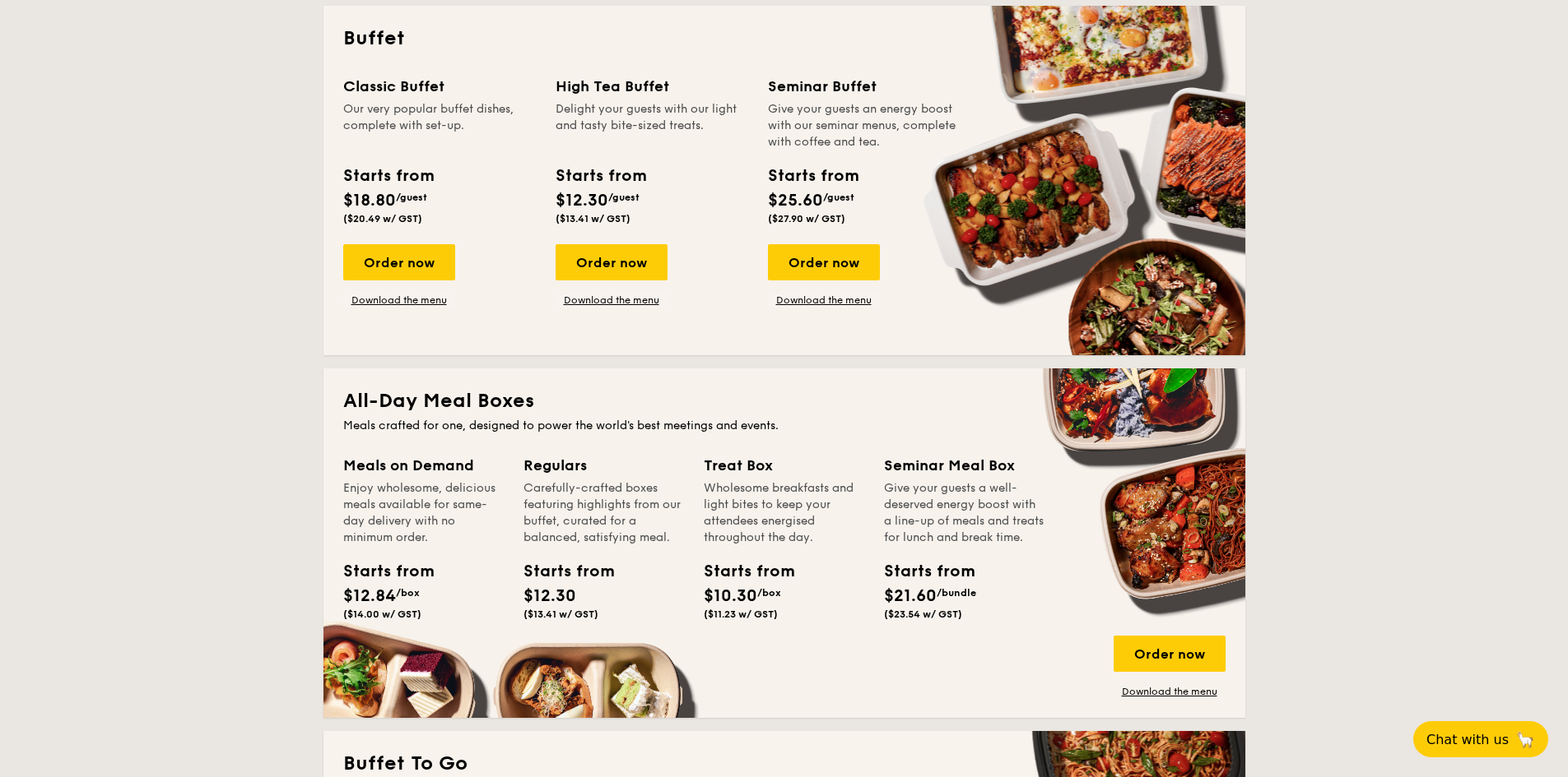
scroll to position [823, 0]
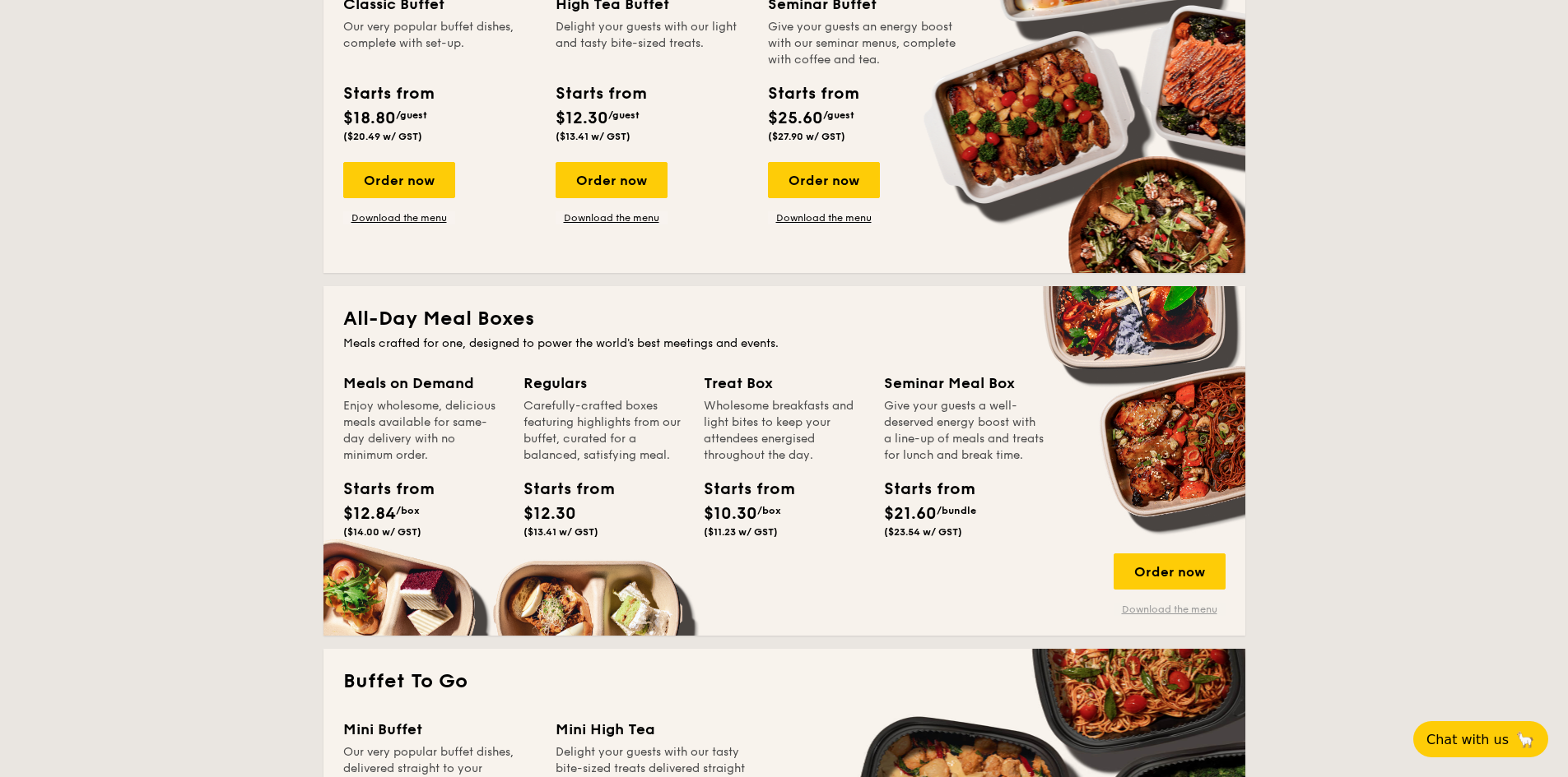
click at [1174, 609] on link "Download the menu" at bounding box center [1169, 609] width 112 height 13
